Goal: Information Seeking & Learning: Learn about a topic

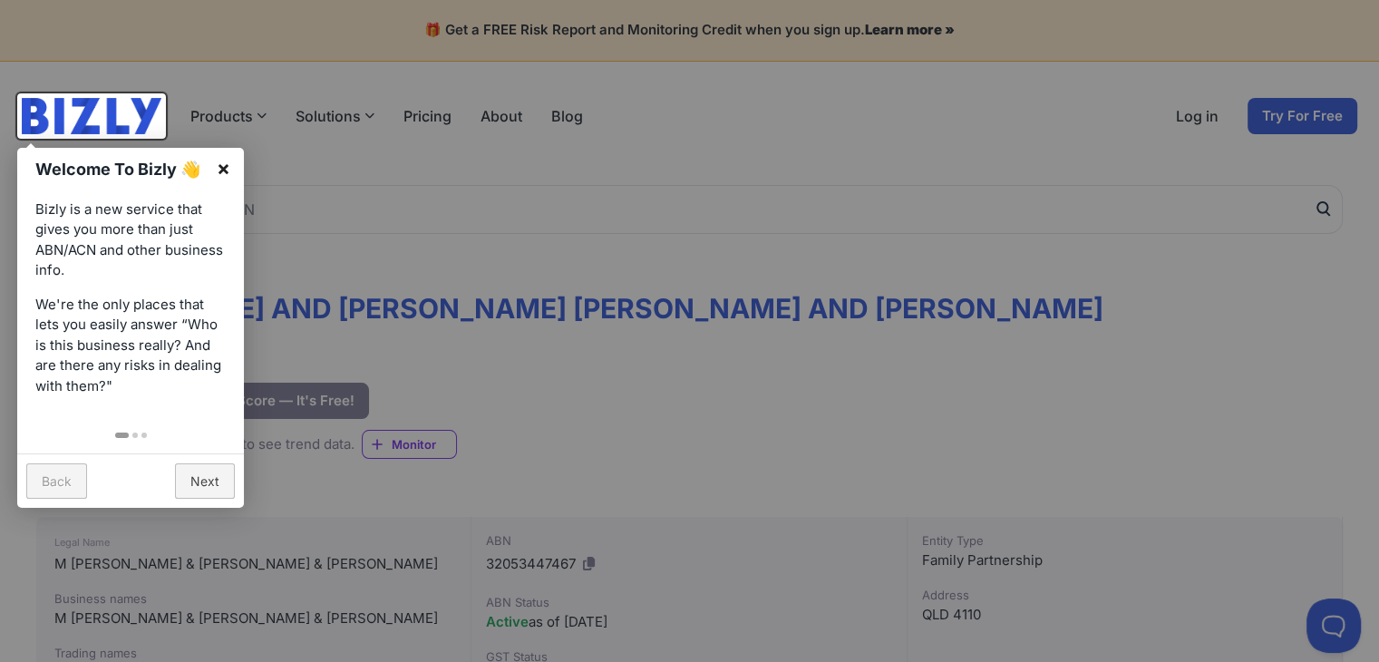
click at [222, 157] on link "×" at bounding box center [223, 168] width 41 height 41
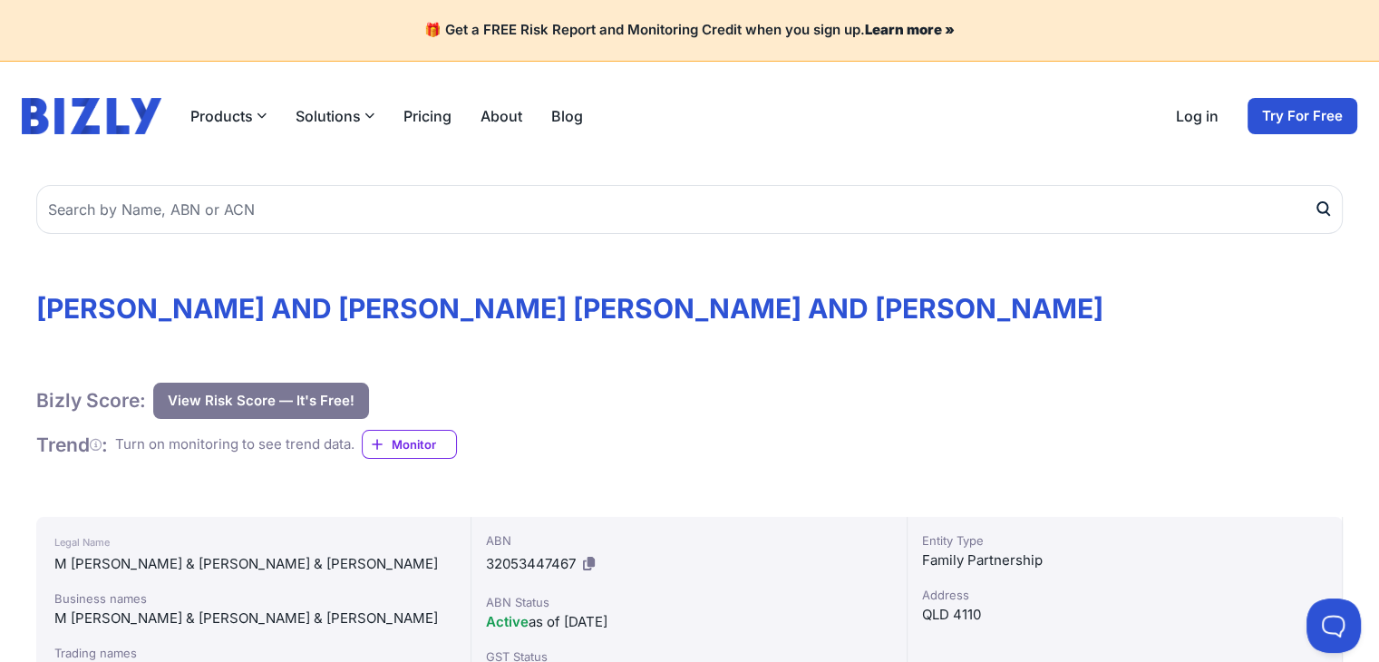
click at [423, 115] on link "Pricing" at bounding box center [427, 116] width 48 height 22
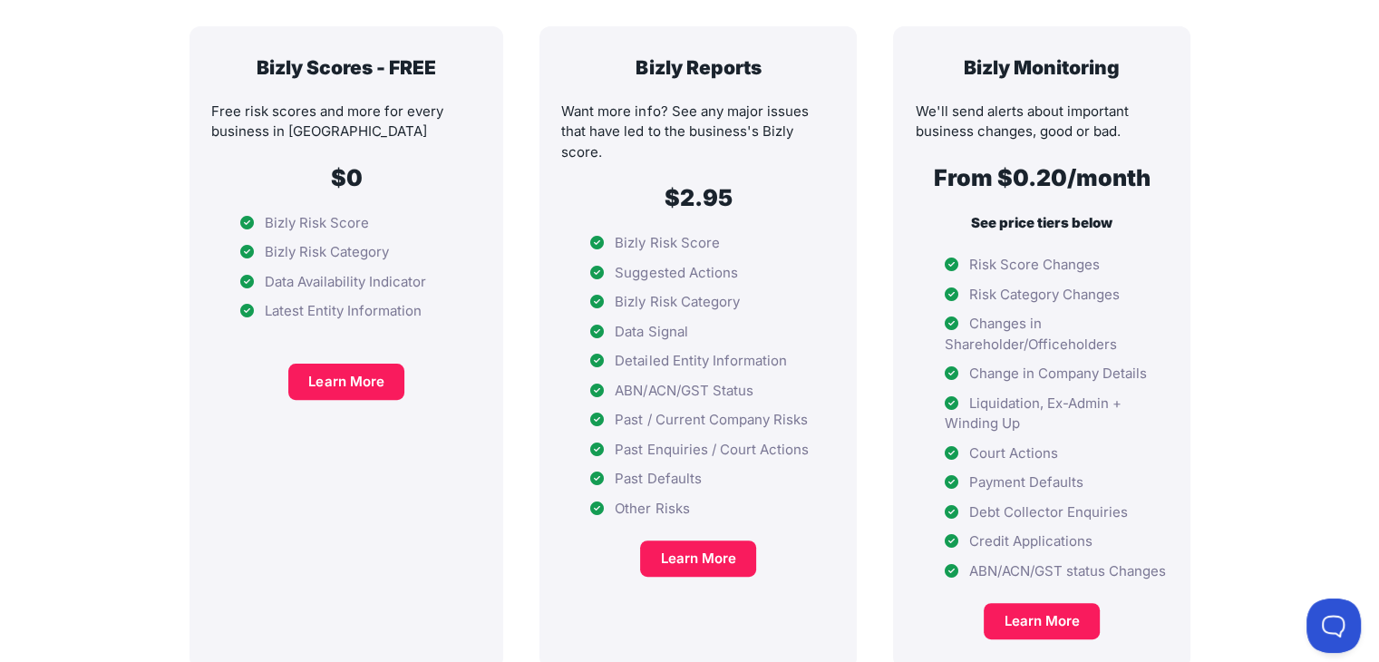
scroll to position [544, 0]
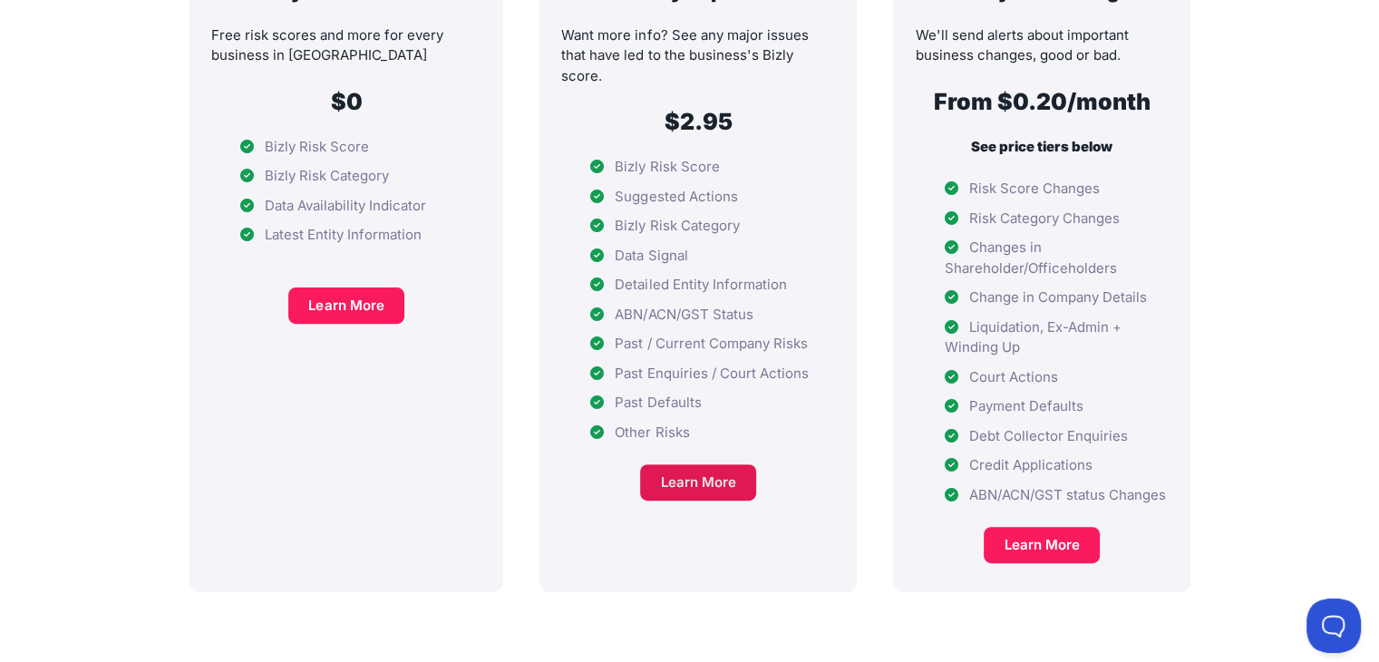
click at [680, 464] on link "Learn More" at bounding box center [698, 482] width 116 height 36
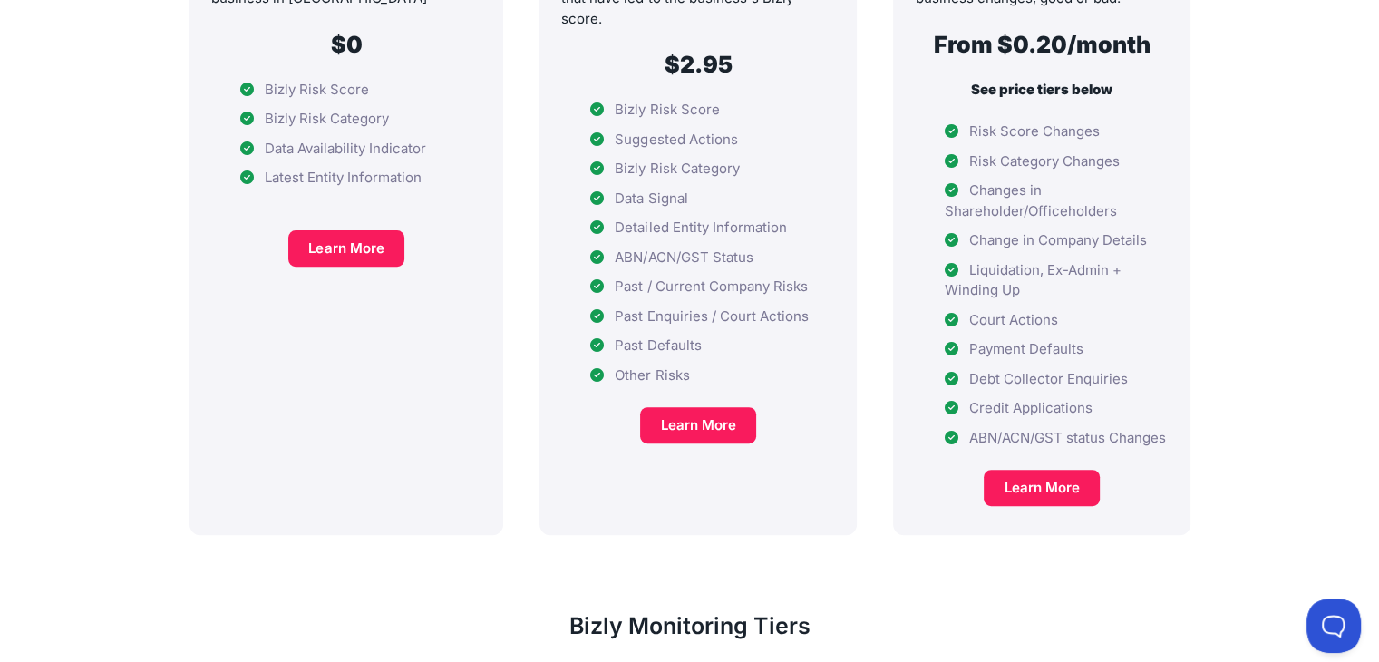
scroll to position [635, 0]
